Goal: Find specific page/section: Find specific page/section

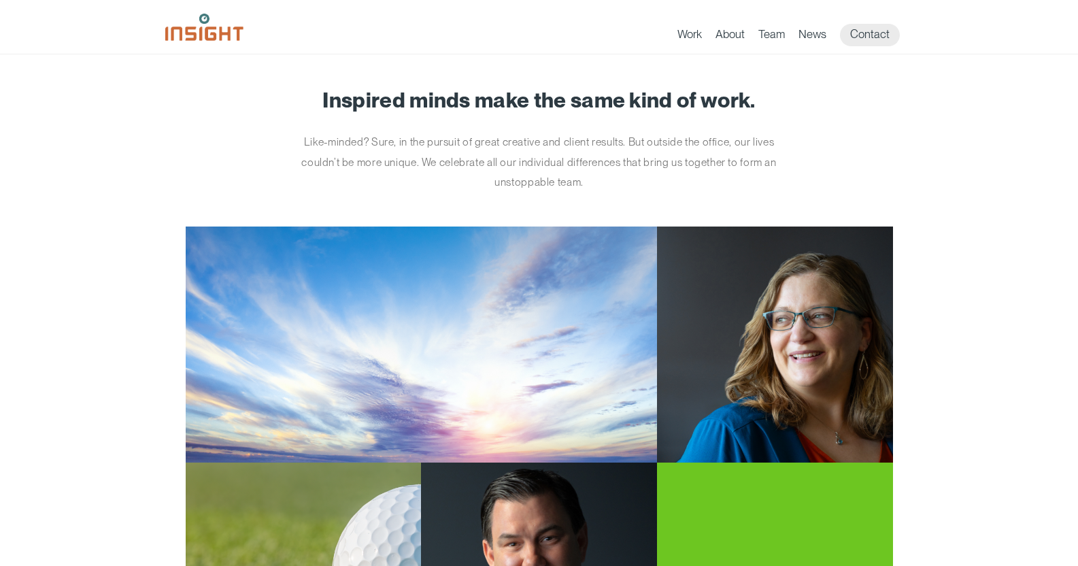
click at [196, 37] on img at bounding box center [204, 27] width 78 height 27
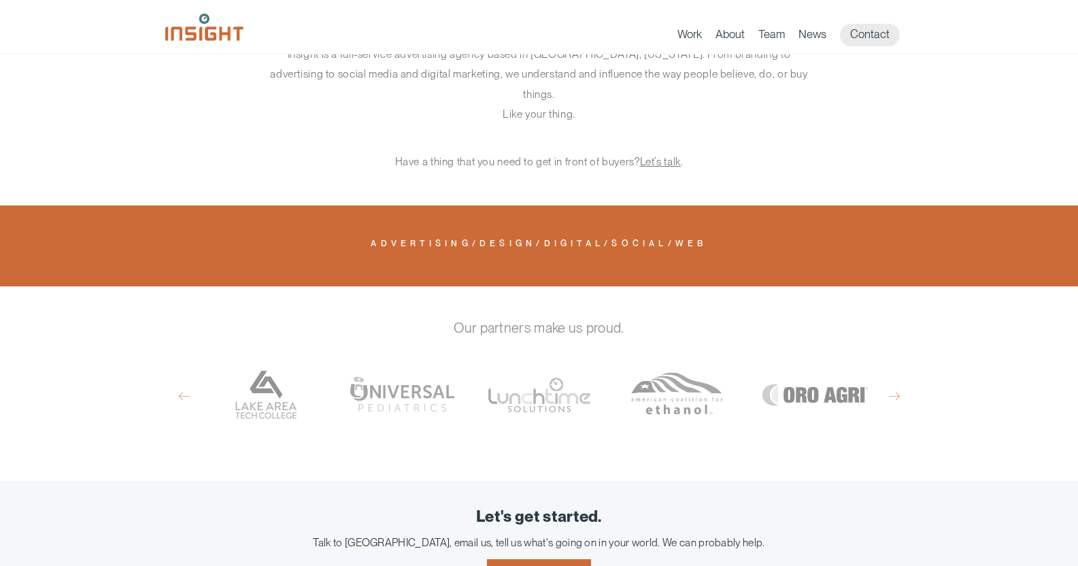
scroll to position [631, 0]
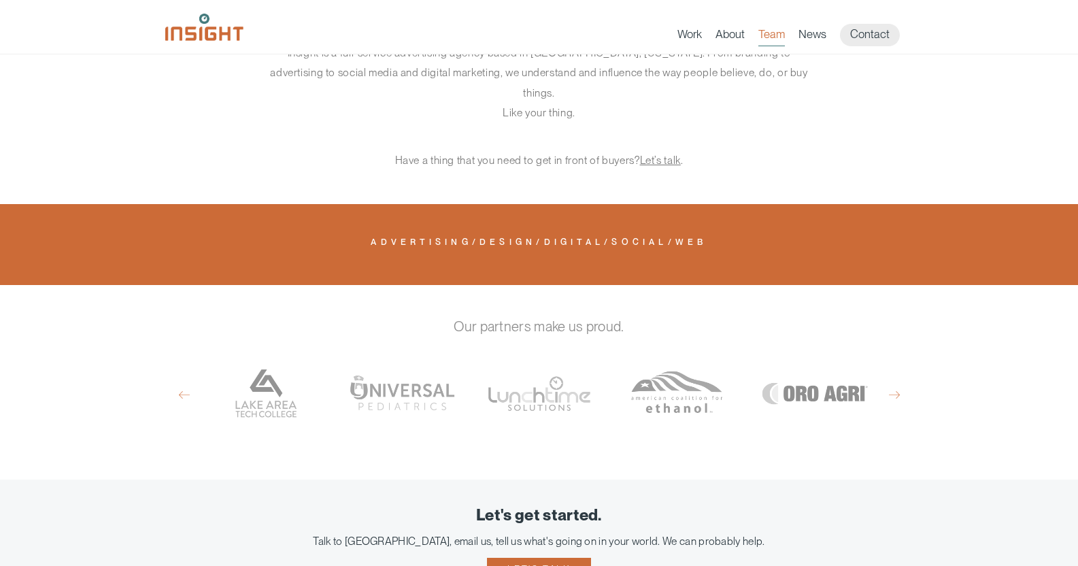
click at [779, 33] on link "Team" at bounding box center [771, 36] width 27 height 19
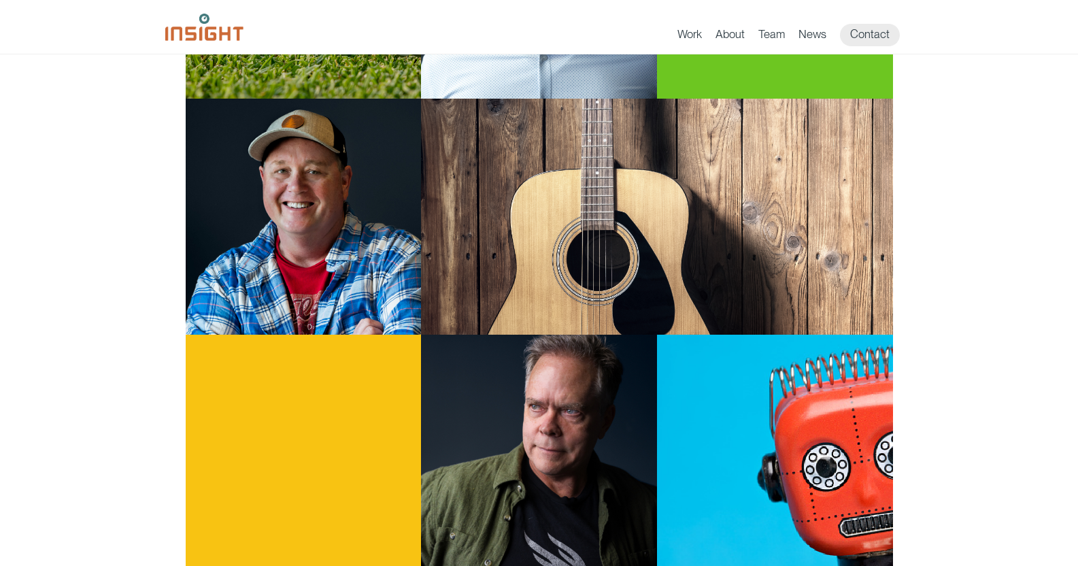
scroll to position [786, 0]
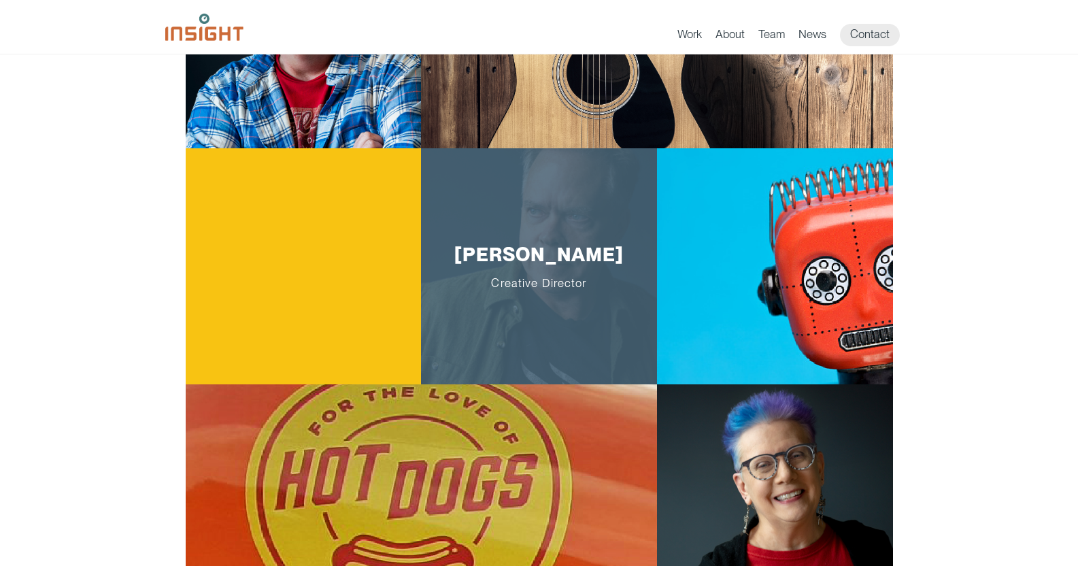
click at [592, 193] on div "[PERSON_NAME] Creative Director" at bounding box center [539, 266] width 236 height 236
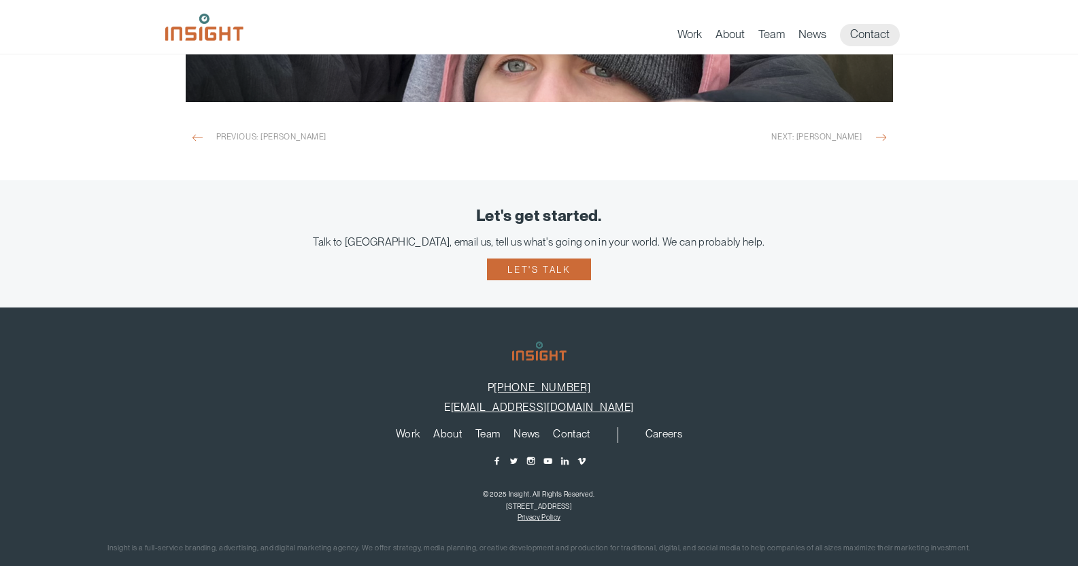
scroll to position [1948, 0]
